Goal: Obtain resource: Download file/media

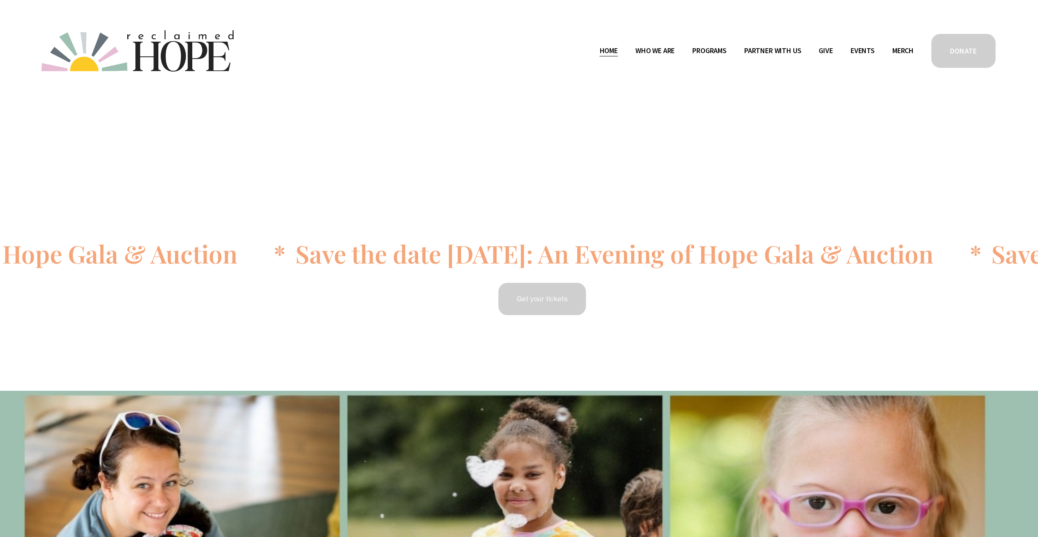
click at [0, 0] on span "Public Documents" at bounding box center [0, 0] width 0 height 0
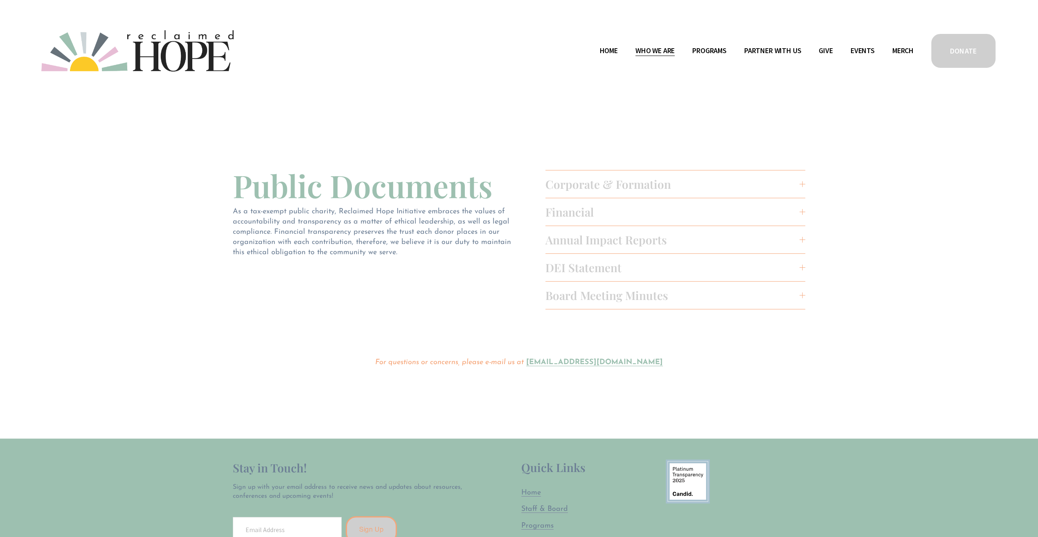
click at [630, 242] on span "Annual Impact Reports" at bounding box center [672, 239] width 254 height 15
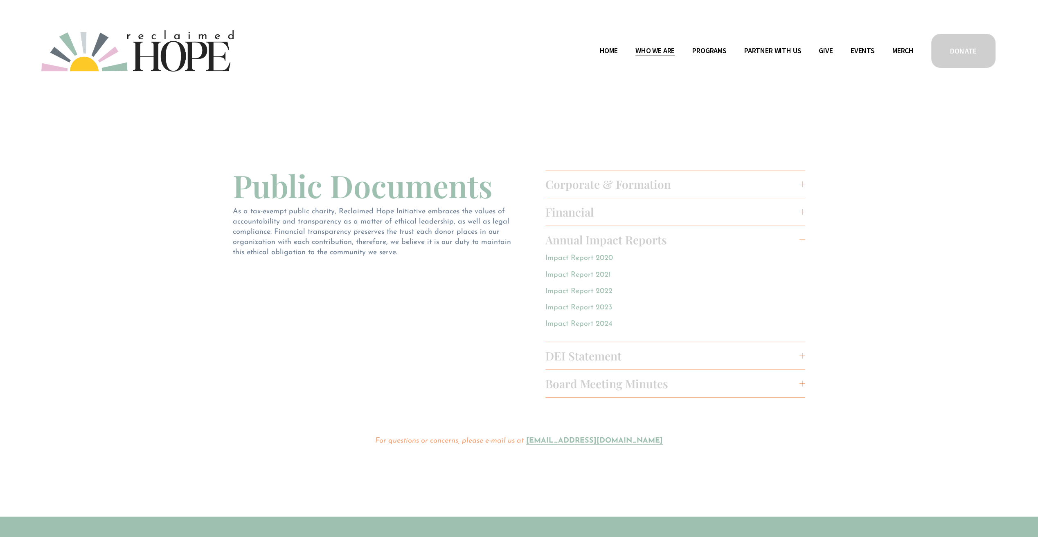
click at [582, 326] on link "Impact Report 2024" at bounding box center [578, 324] width 67 height 7
